Goal: Transaction & Acquisition: Purchase product/service

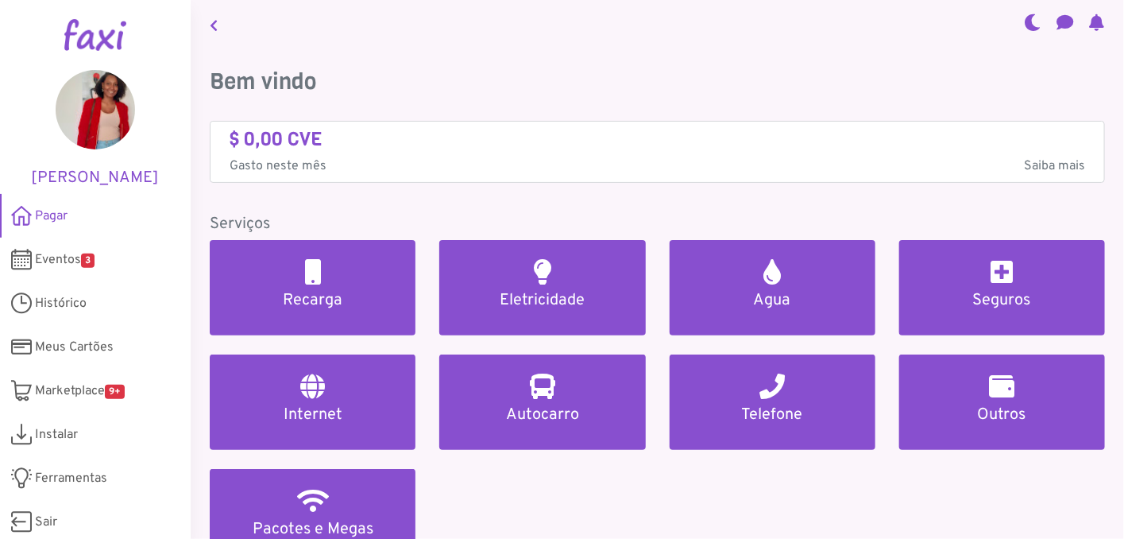
click at [253, 145] on h4 "$ 0,00 CVE" at bounding box center [658, 139] width 856 height 23
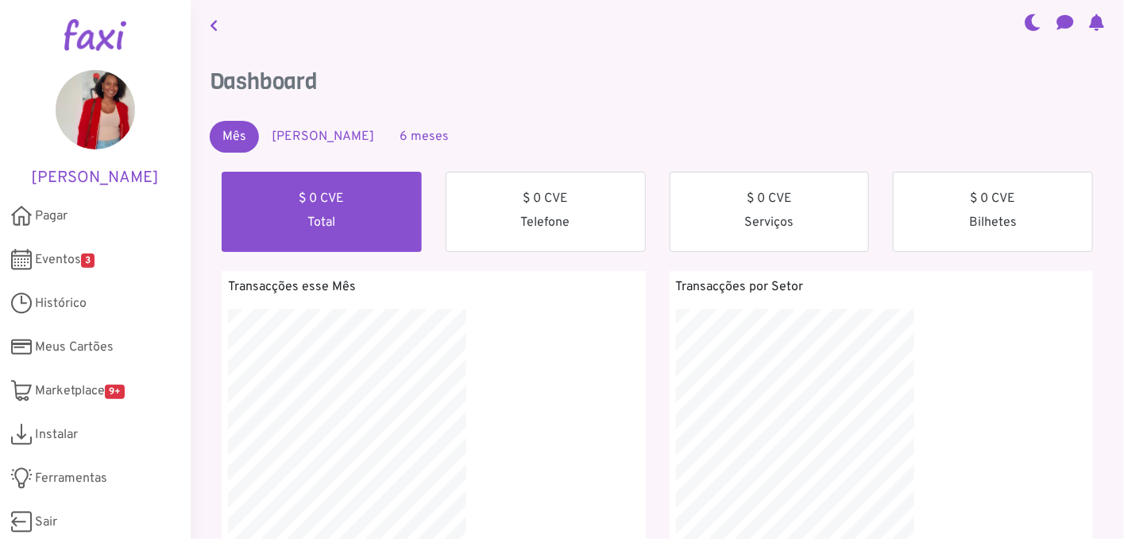
click at [321, 136] on link "Mês Passado" at bounding box center [323, 137] width 128 height 32
click at [387, 127] on link "6 meses" at bounding box center [424, 137] width 75 height 32
click at [79, 313] on span "Histórico" at bounding box center [61, 303] width 52 height 19
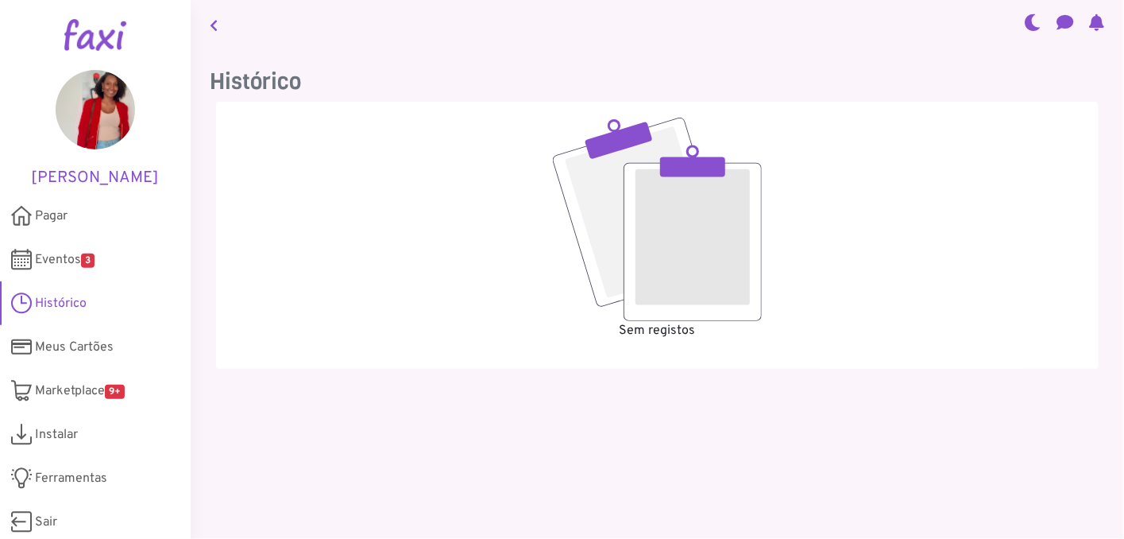
click at [79, 313] on span "Histórico" at bounding box center [61, 303] width 52 height 19
click at [96, 234] on link "Pagar" at bounding box center [95, 216] width 191 height 44
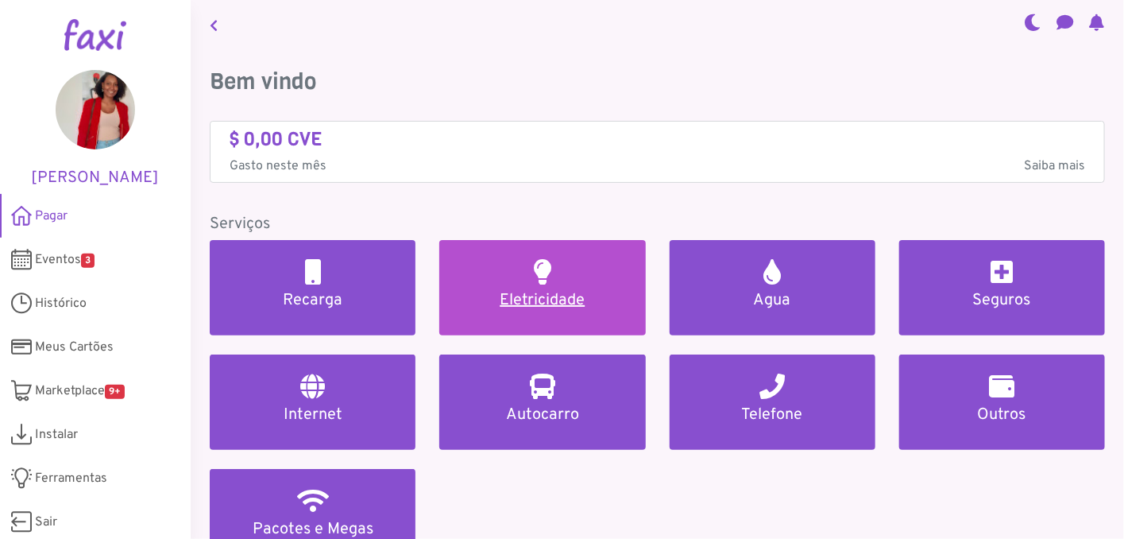
click at [521, 284] on link "Eletricidade" at bounding box center [542, 287] width 206 height 95
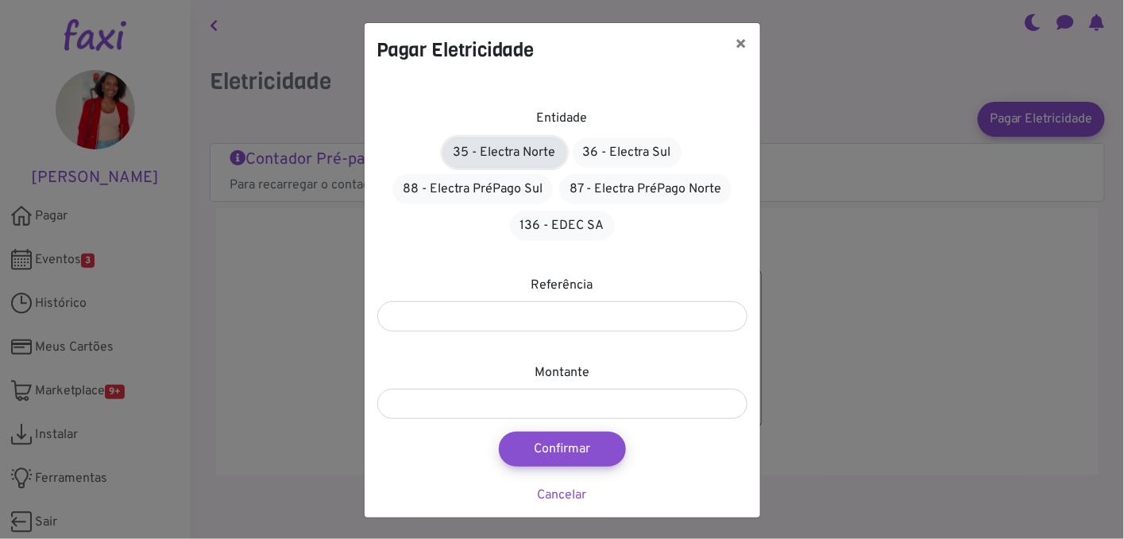
click at [521, 155] on link "35 - Electra Norte" at bounding box center [504, 152] width 123 height 30
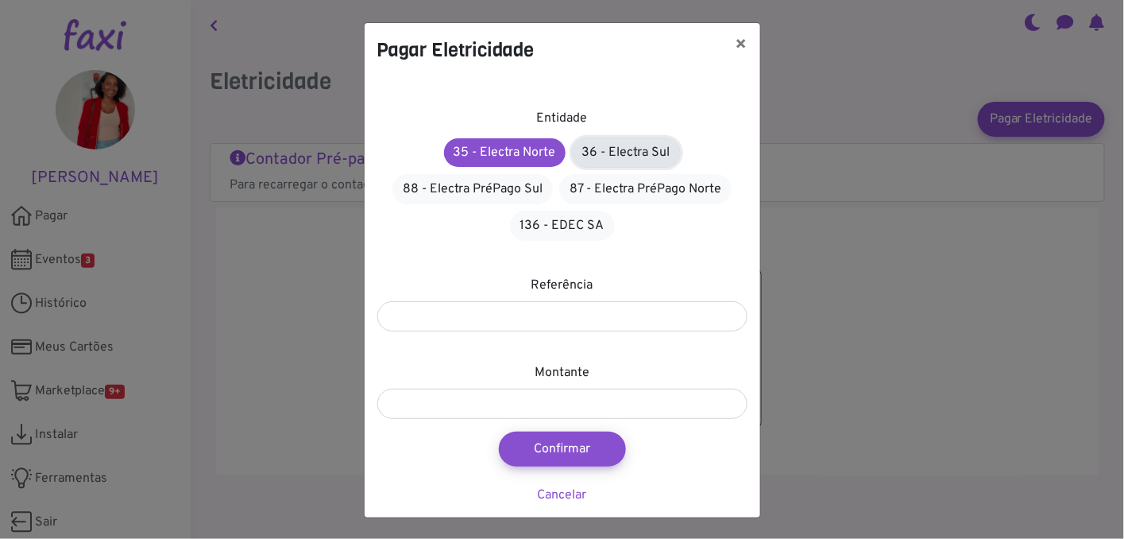
click at [597, 153] on link "36 - Electra Sul" at bounding box center [626, 152] width 109 height 30
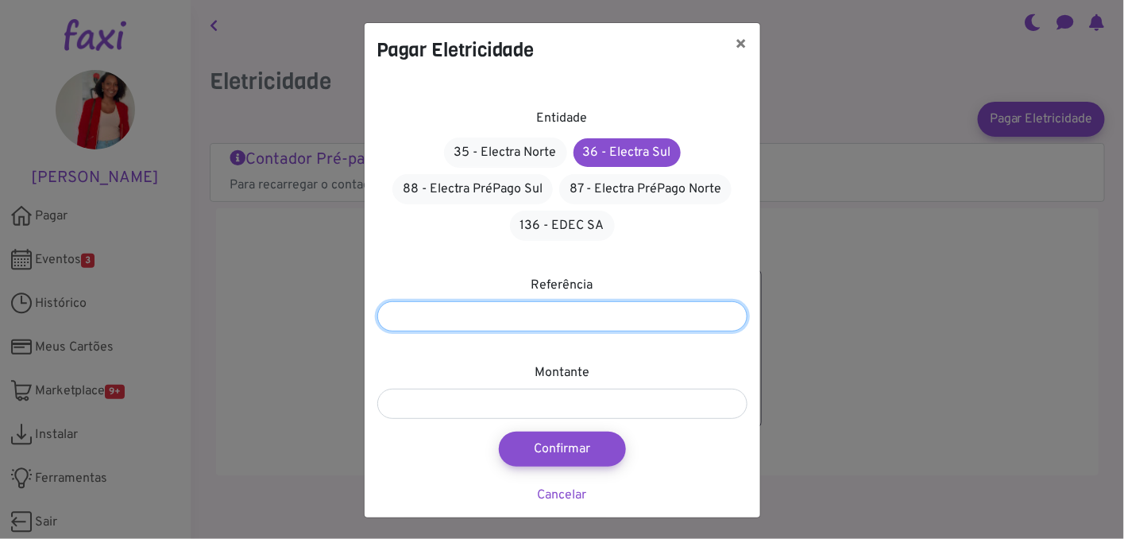
click at [546, 324] on input "number" at bounding box center [562, 316] width 370 height 30
type input "*******"
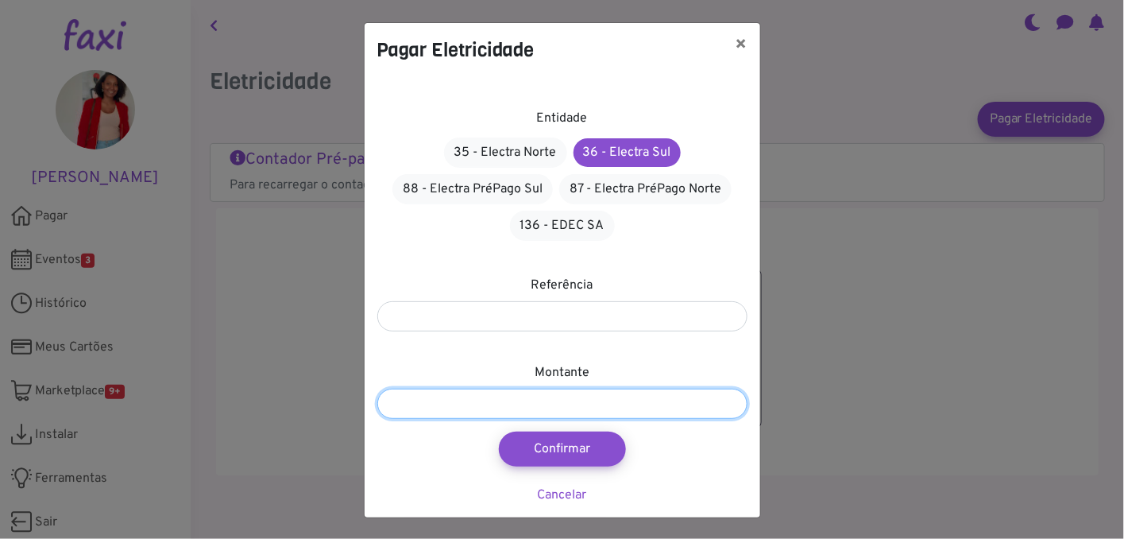
click at [556, 403] on input "number" at bounding box center [562, 403] width 370 height 30
type input "****"
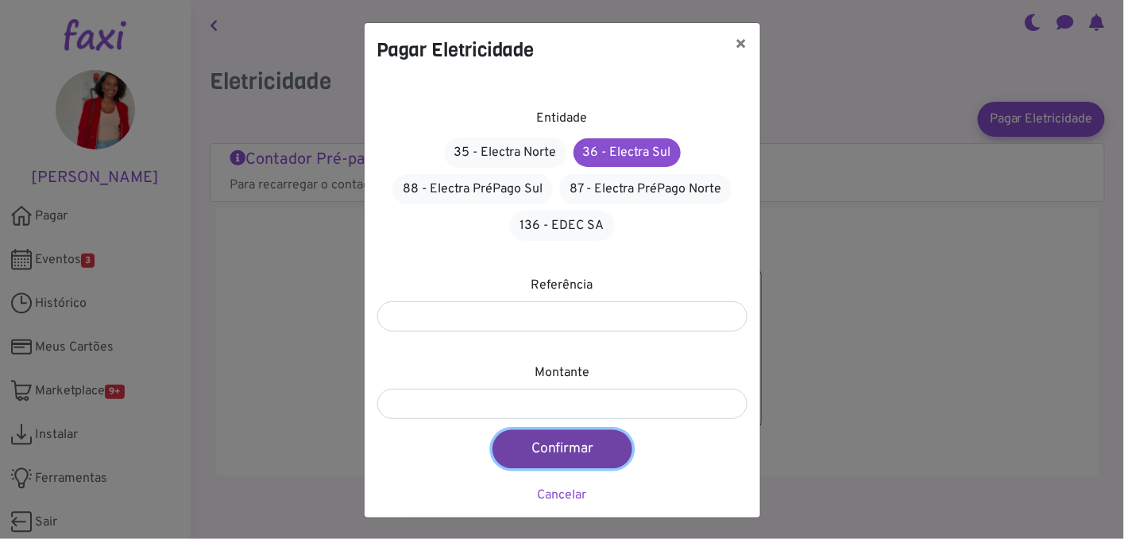
click at [559, 451] on button "Confirmar" at bounding box center [563, 449] width 140 height 38
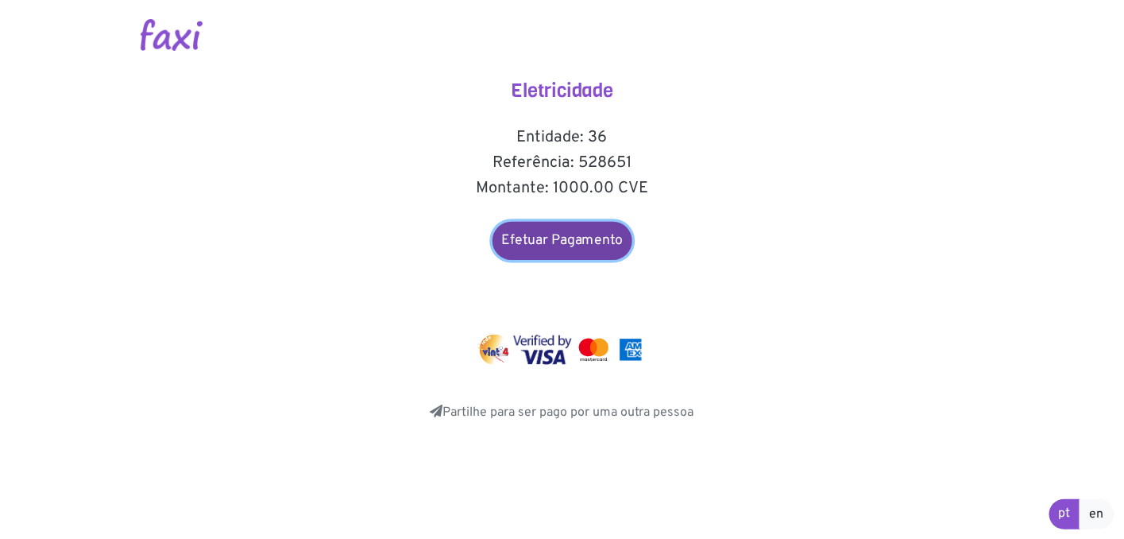
click at [562, 247] on link "Efetuar Pagamento" at bounding box center [563, 241] width 140 height 38
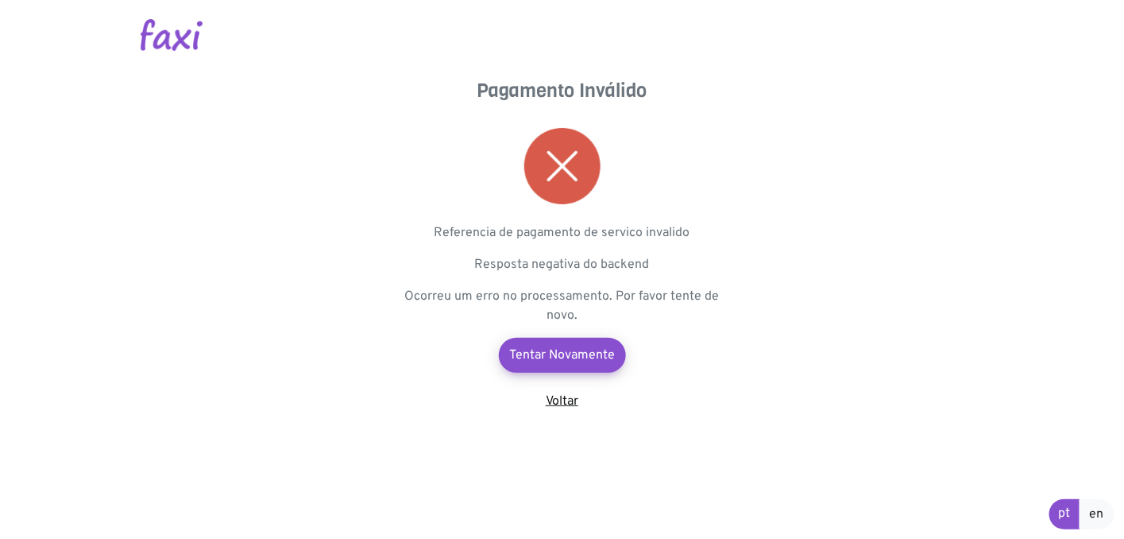
click at [559, 402] on link "Voltar" at bounding box center [562, 401] width 33 height 16
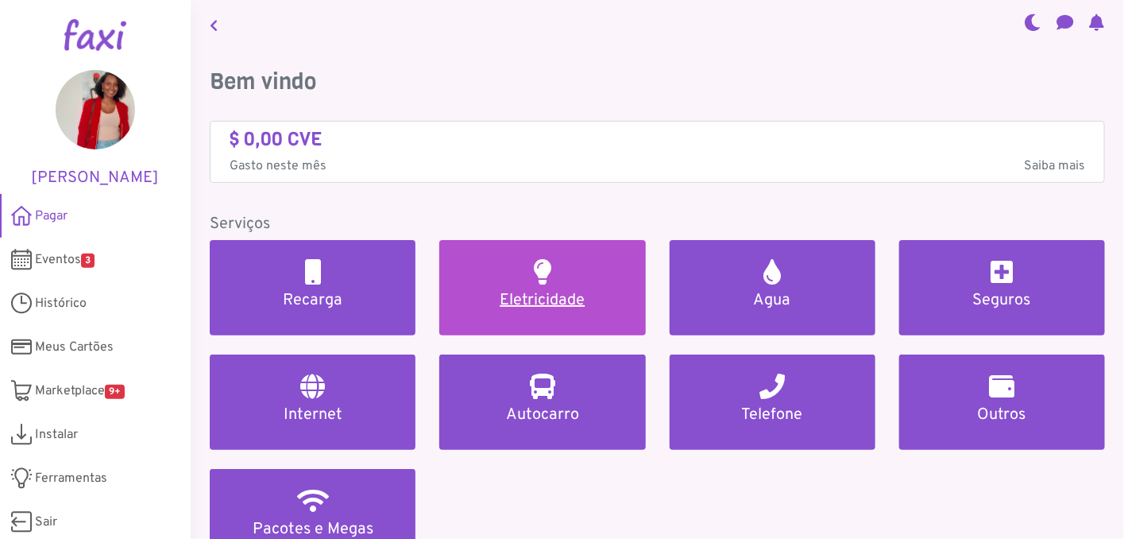
click at [563, 311] on link "Eletricidade" at bounding box center [542, 287] width 206 height 95
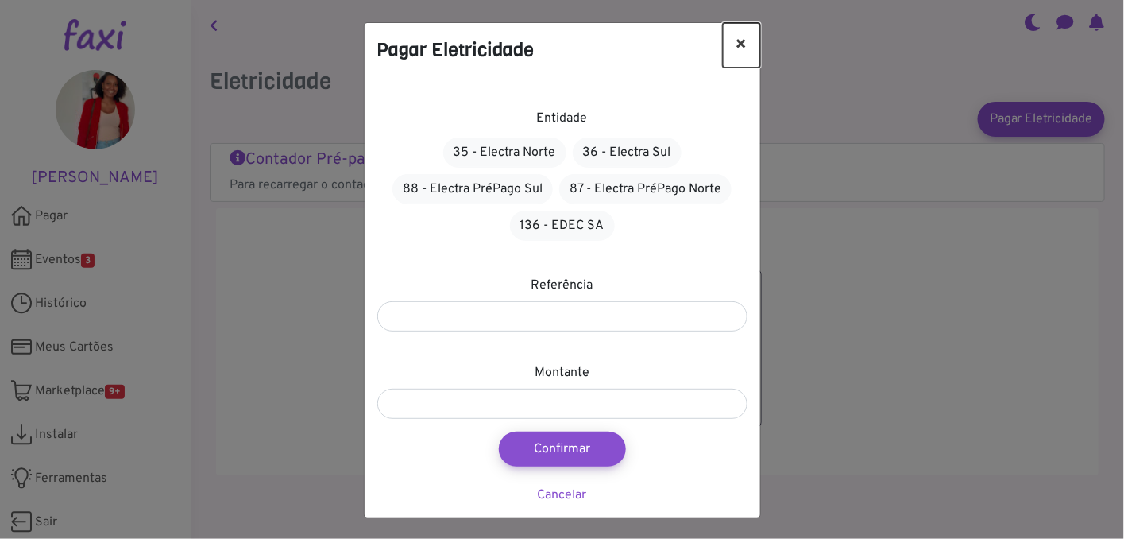
click at [739, 33] on button "×" at bounding box center [741, 45] width 37 height 44
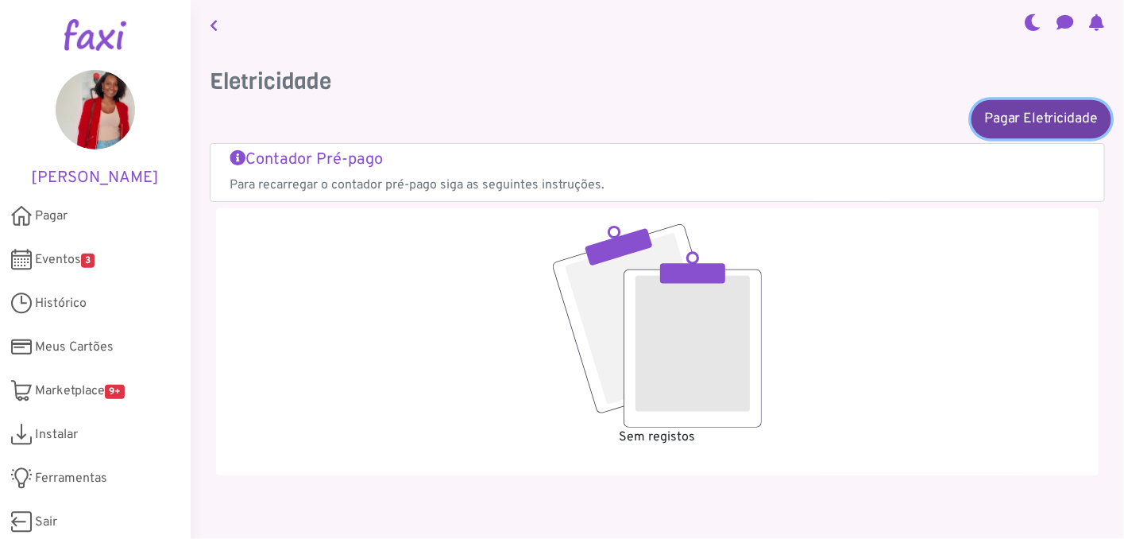
click at [1018, 114] on link "Pagar Eletricidade" at bounding box center [1042, 118] width 140 height 38
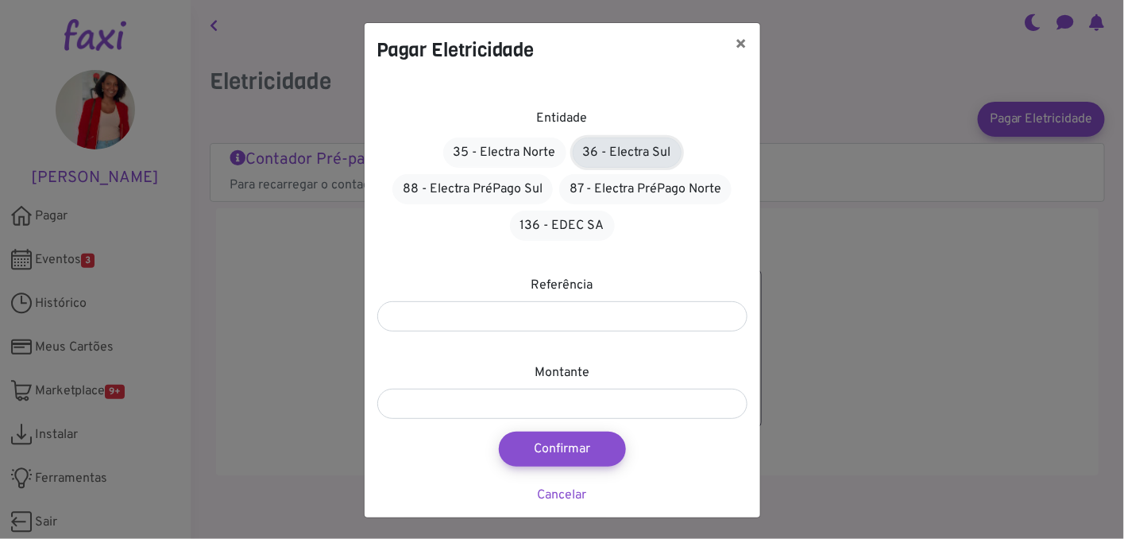
click at [606, 157] on link "36 - Electra Sul" at bounding box center [627, 152] width 109 height 30
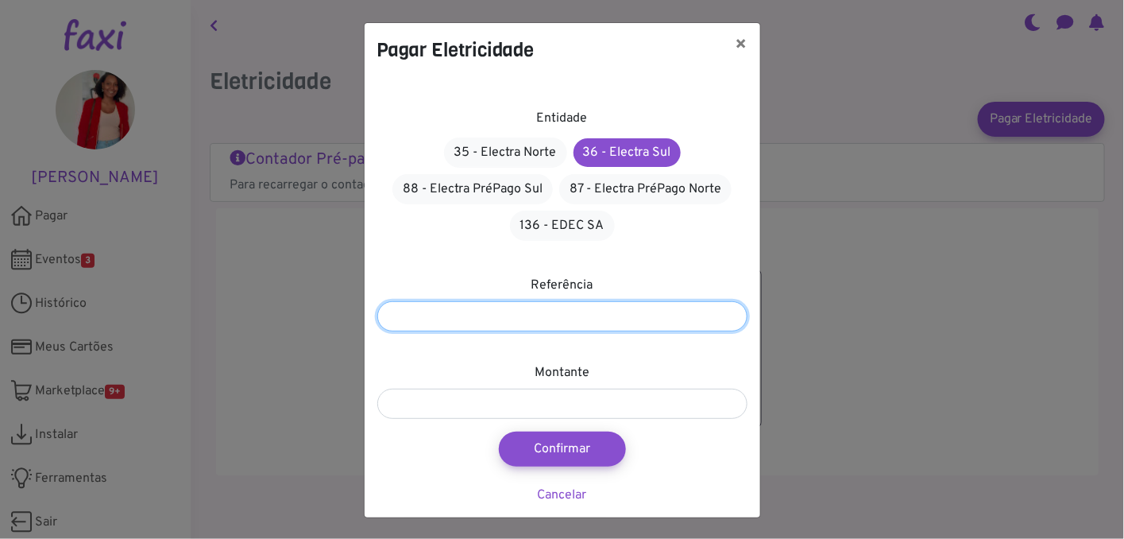
click at [555, 318] on input "number" at bounding box center [562, 316] width 370 height 30
type input "*******"
